Goal: Answer question/provide support

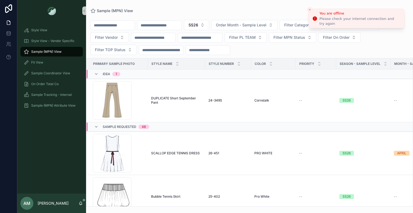
click at [311, 10] on icon "Close toast" at bounding box center [309, 9] width 3 height 3
